Goal: Task Accomplishment & Management: Complete application form

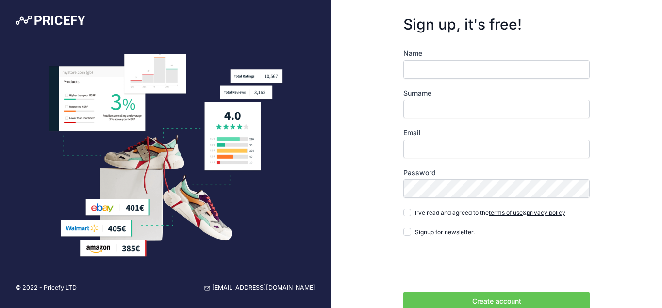
click at [356, 125] on div "Sign up, it's free! Name Surname Email Password terms of use" at bounding box center [496, 174] width 331 height 348
click at [420, 146] on input "Email" at bounding box center [496, 149] width 186 height 18
paste input "[EMAIL_ADDRESS][DOMAIN_NAME]"
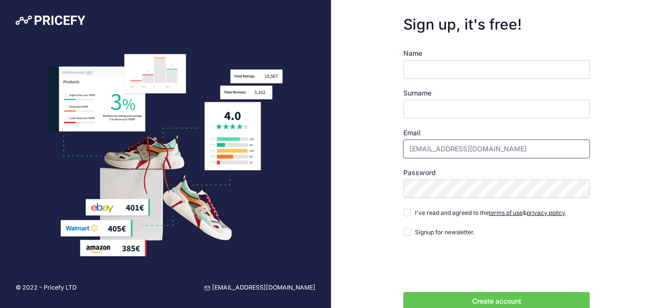
drag, startPoint x: 465, startPoint y: 150, endPoint x: 420, endPoint y: 115, distance: 57.1
click at [403, 152] on input "[EMAIL_ADDRESS][DOMAIN_NAME]" at bounding box center [496, 149] width 186 height 18
type input "[EMAIL_ADDRESS][DOMAIN_NAME]"
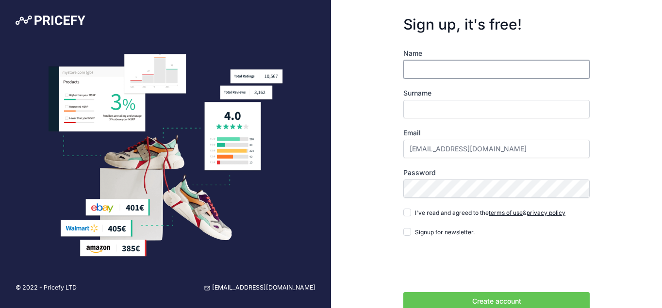
click at [426, 73] on input "Name" at bounding box center [496, 69] width 186 height 18
paste input "frederickcoleman"
drag, startPoint x: 439, startPoint y: 70, endPoint x: 486, endPoint y: 72, distance: 46.7
click at [486, 72] on input "frederickcoleman" at bounding box center [496, 69] width 186 height 18
type input "[PERSON_NAME]"
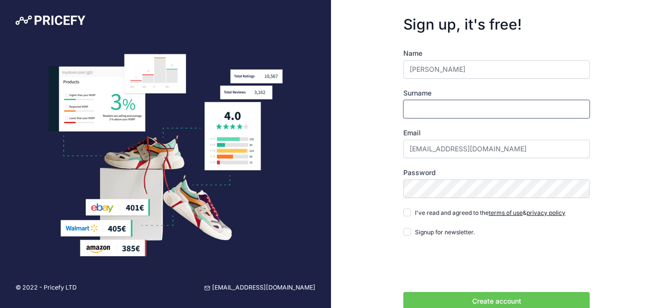
click at [448, 112] on input "Surname" at bounding box center [496, 109] width 186 height 18
paste input "[PERSON_NAME]"
type input "[PERSON_NAME]"
drag, startPoint x: 359, startPoint y: 140, endPoint x: 419, endPoint y: 179, distance: 71.2
click at [358, 141] on div "Sign up, it's free! Name frederick Surname coleman Email frederickcoleman856@gm…" at bounding box center [496, 174] width 331 height 348
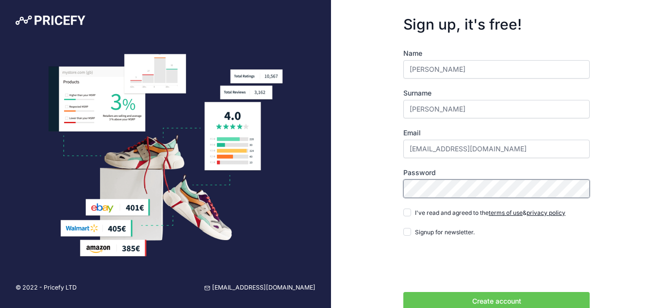
scroll to position [40, 0]
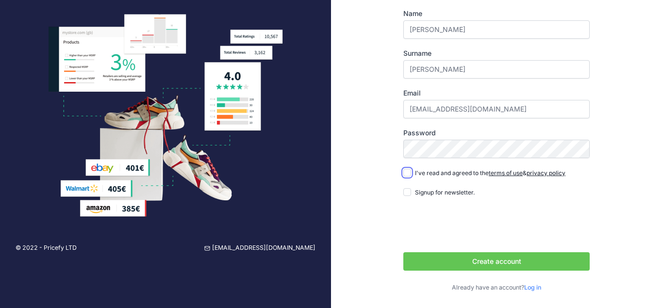
click at [406, 174] on input "I've read and agreed to the terms of use & privacy policy" at bounding box center [407, 173] width 8 height 8
checkbox input "true"
click at [408, 193] on input "Signup for newsletter." at bounding box center [407, 192] width 8 height 8
checkbox input "true"
click at [429, 256] on button "Create account" at bounding box center [496, 261] width 186 height 18
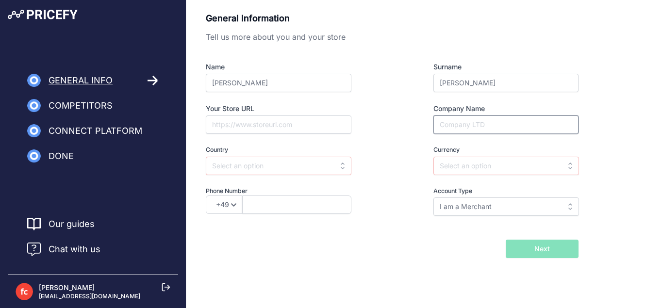
click at [492, 127] on input "Company Name" at bounding box center [506, 125] width 145 height 18
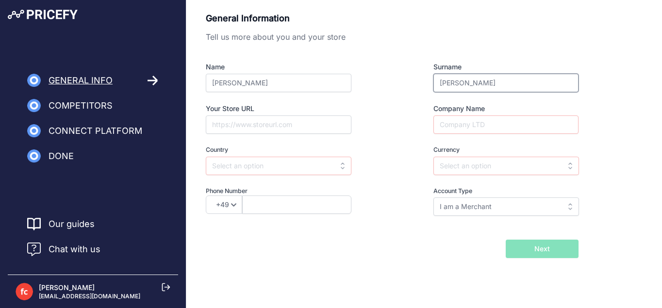
click at [485, 87] on input "[PERSON_NAME]" at bounding box center [506, 83] width 145 height 18
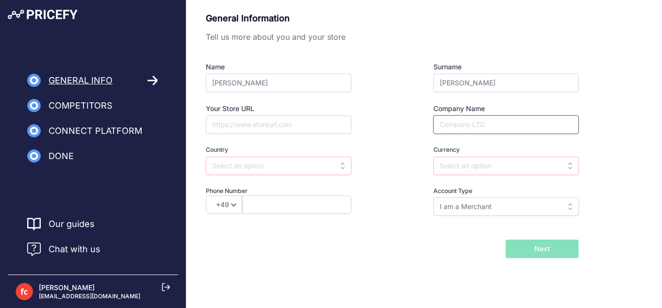
click at [474, 123] on input "Company Name" at bounding box center [506, 125] width 145 height 18
paste input "coleman"
type input "coleman"
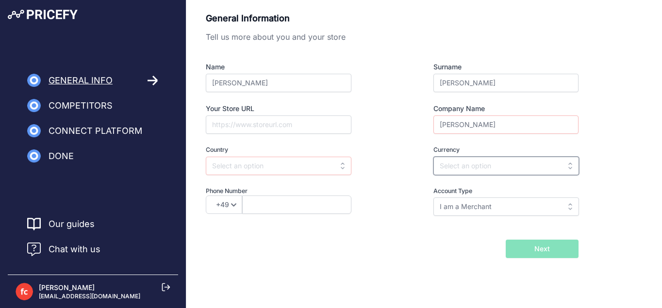
click at [456, 168] on input "text" at bounding box center [507, 166] width 146 height 18
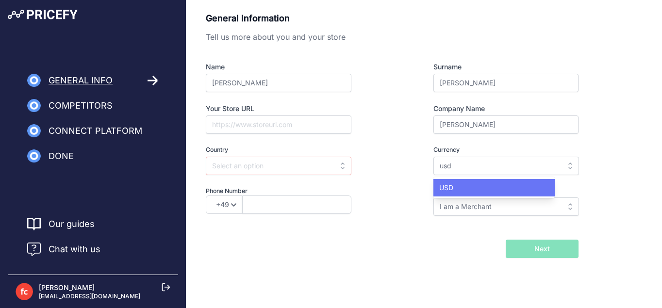
click at [451, 189] on span "USD" at bounding box center [446, 188] width 14 height 8
type input "USD"
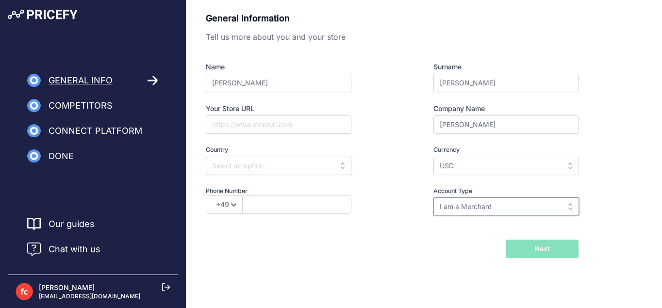
click at [450, 201] on input "I am a Merchant" at bounding box center [507, 207] width 146 height 18
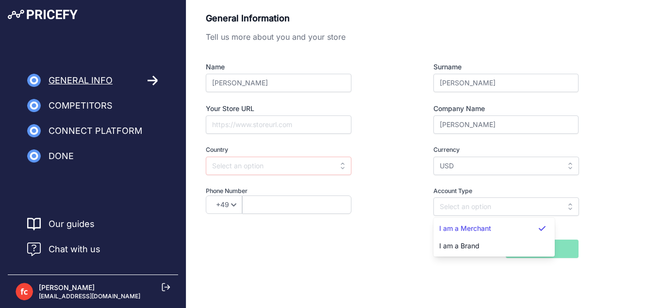
click at [458, 234] on div "I am a Merchant" at bounding box center [494, 228] width 121 height 17
type input "I am a Merchant"
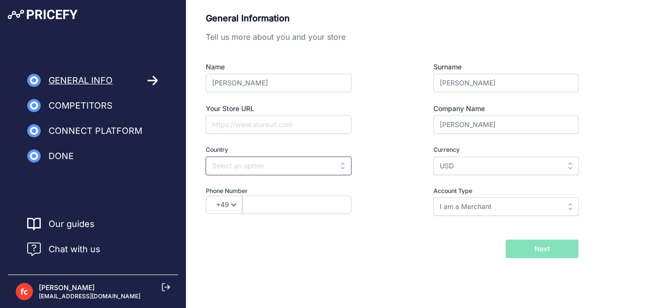
click at [319, 161] on input "text" at bounding box center [279, 166] width 146 height 18
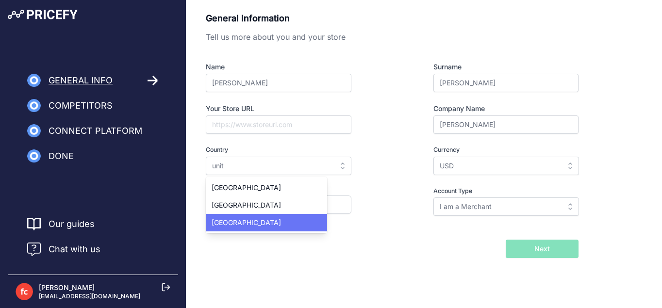
click at [245, 220] on span "[GEOGRAPHIC_DATA]" at bounding box center [246, 222] width 69 height 8
type input "[GEOGRAPHIC_DATA]"
select select "1"
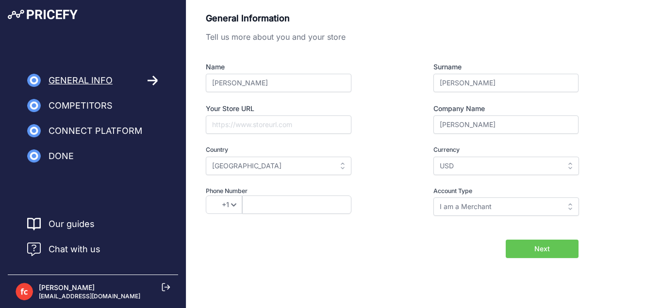
click at [520, 250] on button "Next" at bounding box center [542, 249] width 73 height 18
click at [520, 251] on button "Next" at bounding box center [542, 249] width 73 height 18
click at [294, 202] on input "text" at bounding box center [296, 205] width 109 height 18
type input "+16573251083"
click at [532, 259] on div "General Information Tell us more about you and your store Name frederick Surnam…" at bounding box center [424, 150] width 476 height 301
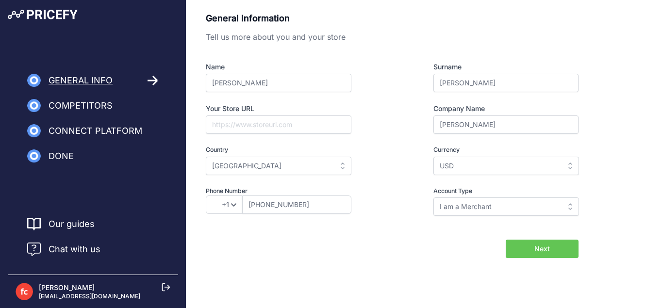
click at [534, 257] on button "Next" at bounding box center [542, 249] width 73 height 18
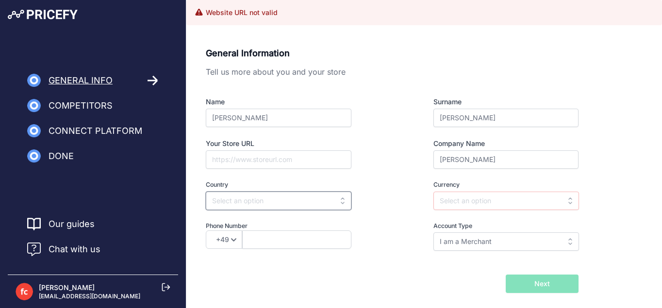
click at [305, 199] on input "text" at bounding box center [279, 201] width 146 height 18
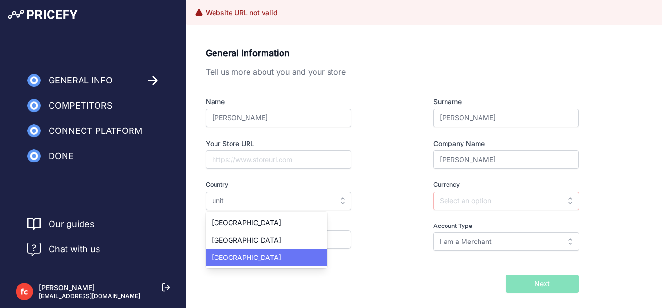
click at [222, 256] on span "[GEOGRAPHIC_DATA]" at bounding box center [246, 257] width 69 height 8
type input "United States"
type input "USD"
select select "1"
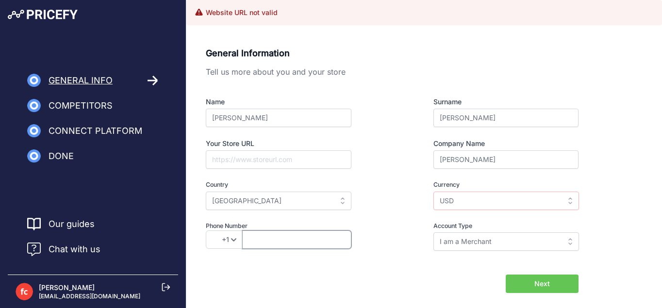
click at [281, 246] on input "text" at bounding box center [296, 240] width 109 height 18
click at [256, 240] on input "+16573251083" at bounding box center [296, 240] width 109 height 18
type input "6573251083"
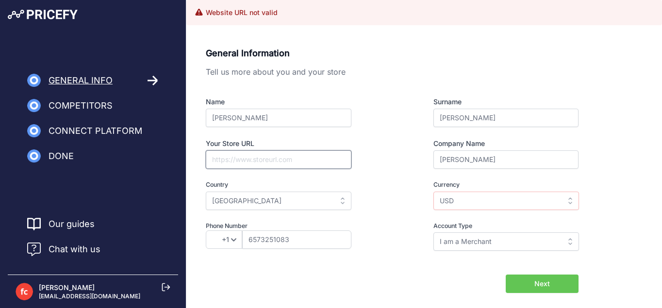
click at [238, 160] on input "Your Store URL" at bounding box center [279, 160] width 146 height 18
type input "nope"
click at [513, 280] on button "Next" at bounding box center [542, 284] width 73 height 18
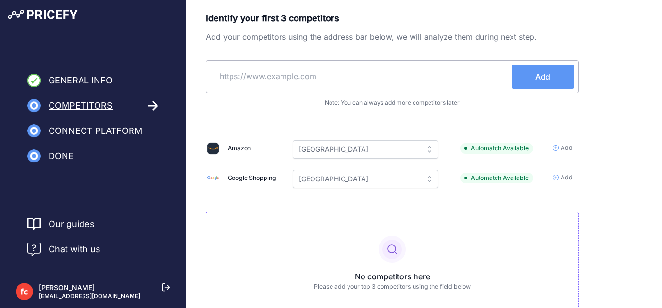
click at [423, 79] on input "text" at bounding box center [361, 76] width 302 height 23
paste input "[URL][DOMAIN_NAME]"
type input "https://www.microcenter.com/"
click at [530, 86] on button "Add" at bounding box center [543, 77] width 63 height 24
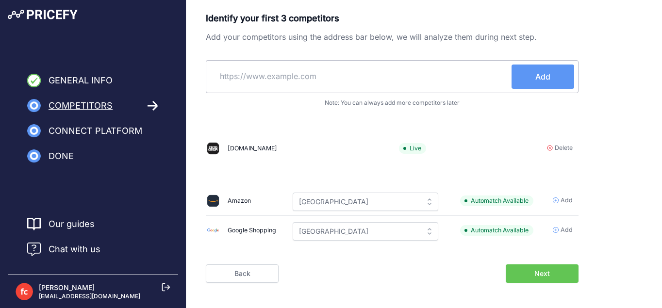
click at [309, 82] on input "text" at bounding box center [361, 76] width 302 height 23
paste input "https://www.bestbuy.com/"
type input "https://www.bestbuy.com/"
click at [544, 78] on span "Add" at bounding box center [543, 77] width 15 height 12
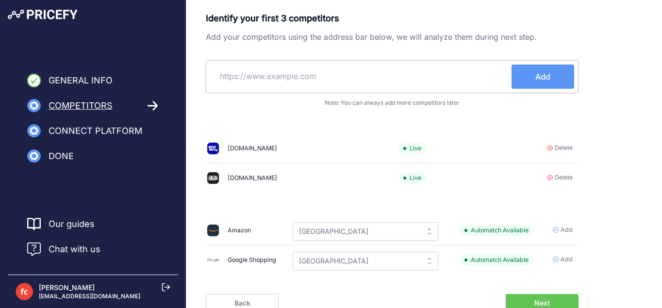
click at [368, 73] on input "text" at bounding box center [361, 76] width 302 height 23
paste input "https://www.walmart.com/"
type input "https://www.walmart.com/"
click at [528, 86] on button "Add" at bounding box center [543, 77] width 63 height 24
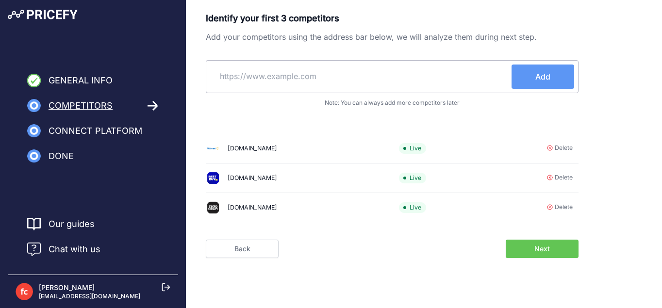
click at [388, 68] on input "text" at bounding box center [361, 76] width 302 height 23
paste input "https://www.amazon.com/"
type input "https://www.amazon.com/"
click at [534, 81] on button "Add" at bounding box center [543, 77] width 63 height 24
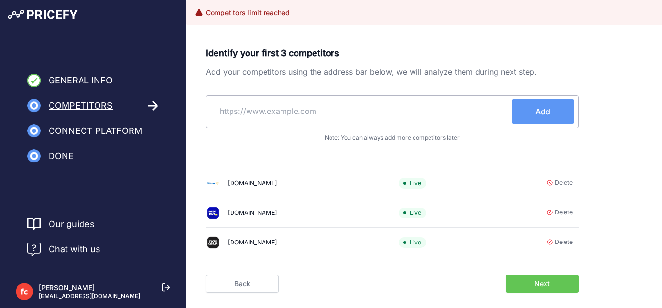
scroll to position [28, 0]
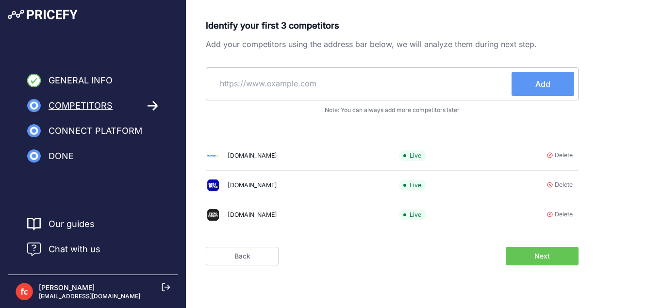
click at [523, 250] on button "Next" at bounding box center [542, 256] width 73 height 18
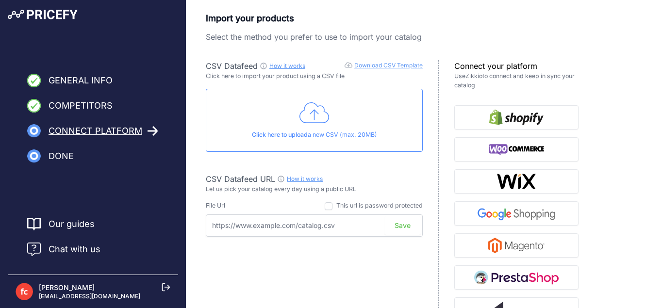
scroll to position [149, 0]
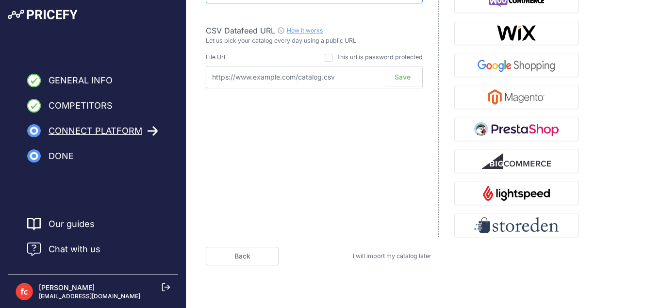
click at [371, 255] on span "I will import my catalog later" at bounding box center [392, 255] width 79 height 7
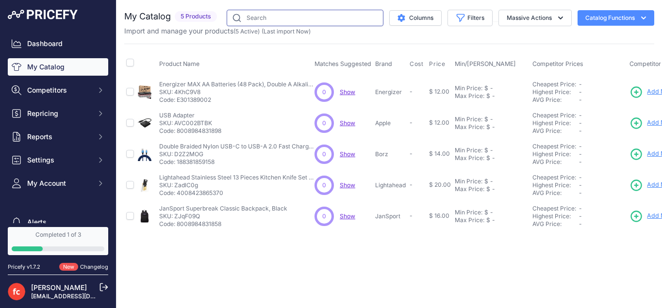
click at [265, 20] on input "text" at bounding box center [305, 18] width 157 height 17
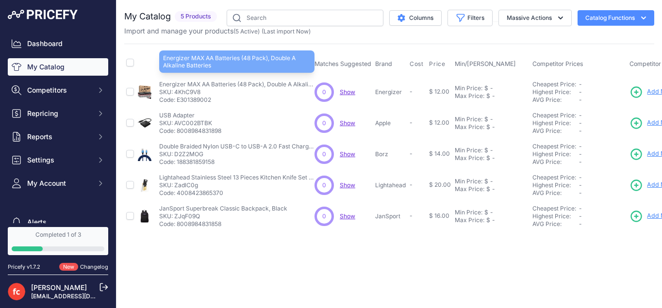
click at [184, 82] on p "Energizer MAX AA Batteries (48 Pack), Double A Alkaline Batteries" at bounding box center [236, 85] width 155 height 8
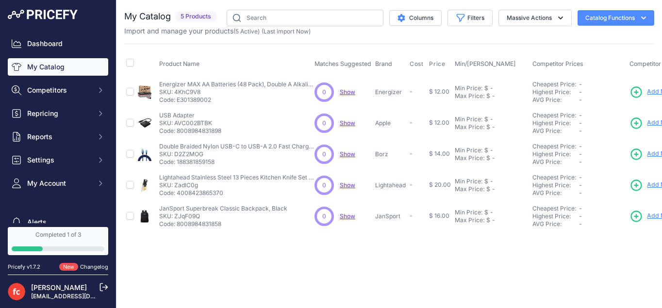
click at [346, 94] on span "Show" at bounding box center [348, 91] width 16 height 7
